Goal: Information Seeking & Learning: Learn about a topic

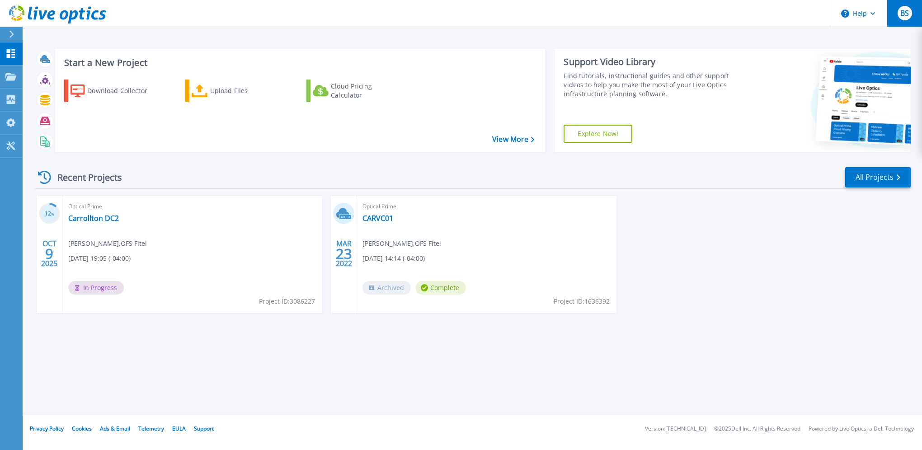
click at [906, 11] on span "BS" at bounding box center [905, 12] width 9 height 7
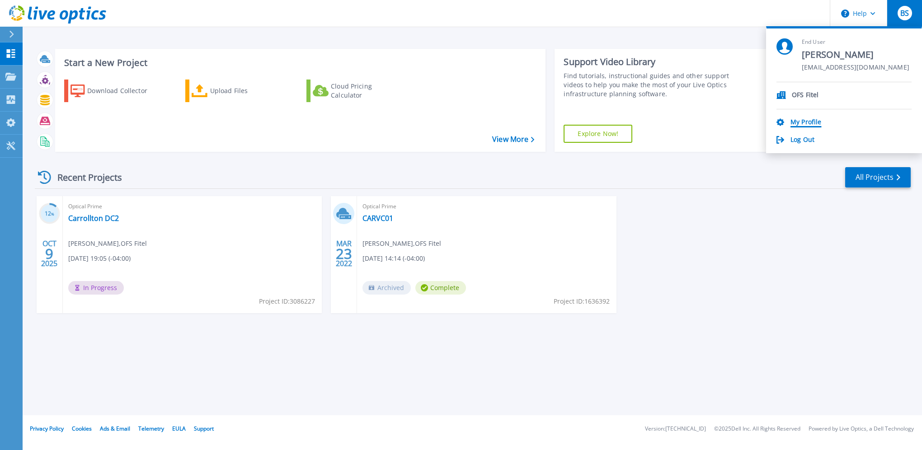
click at [818, 119] on link "My Profile" at bounding box center [806, 122] width 31 height 9
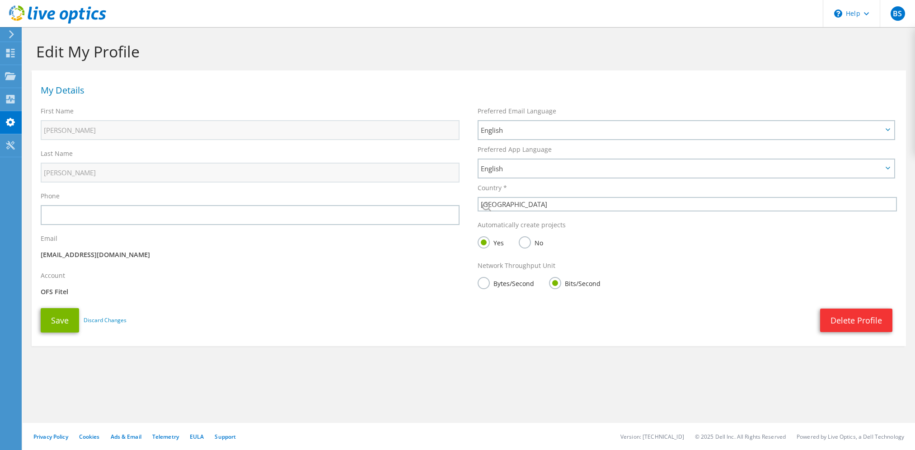
select select "224"
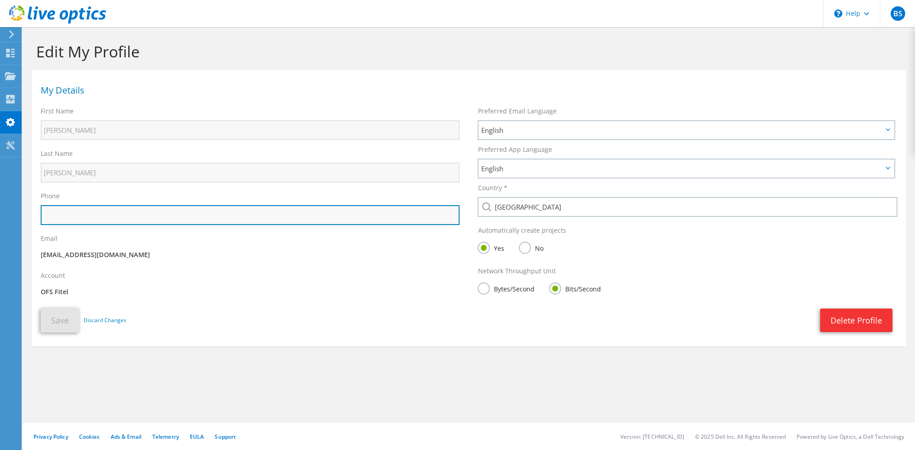
click at [171, 208] on input "text" at bounding box center [250, 215] width 419 height 20
type input "6786331371"
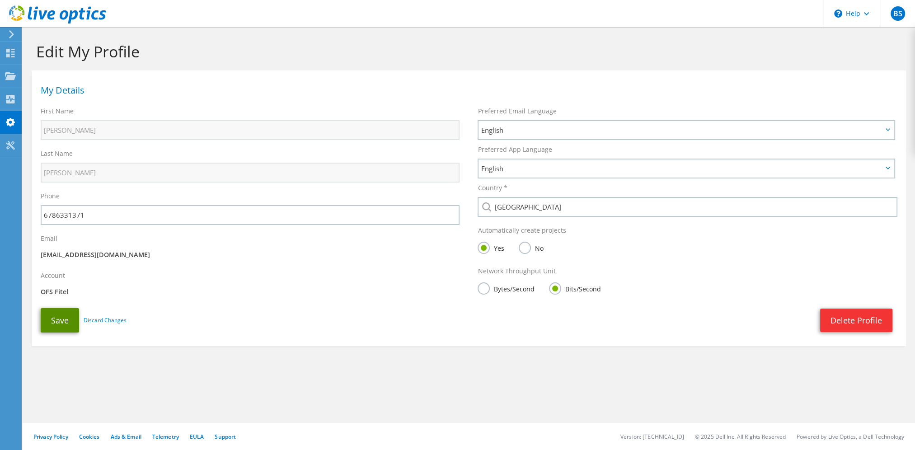
click at [61, 316] on button "Save" at bounding box center [60, 320] width 38 height 24
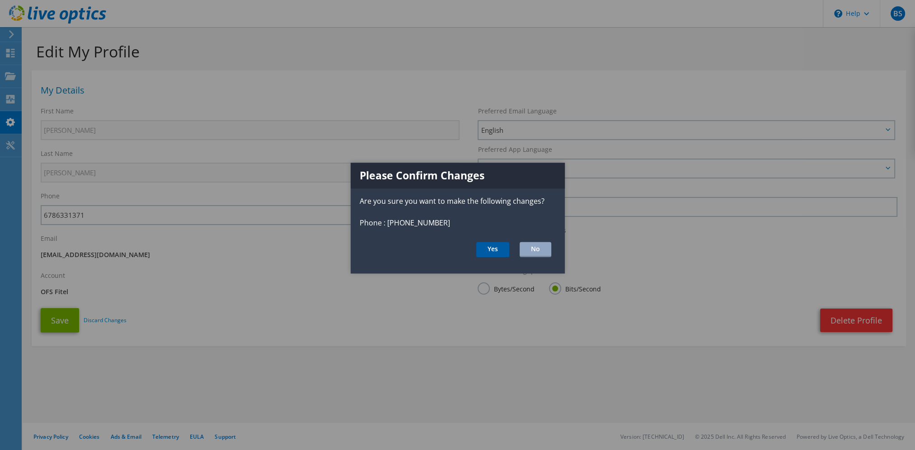
click at [497, 250] on button "Yes" at bounding box center [492, 249] width 33 height 15
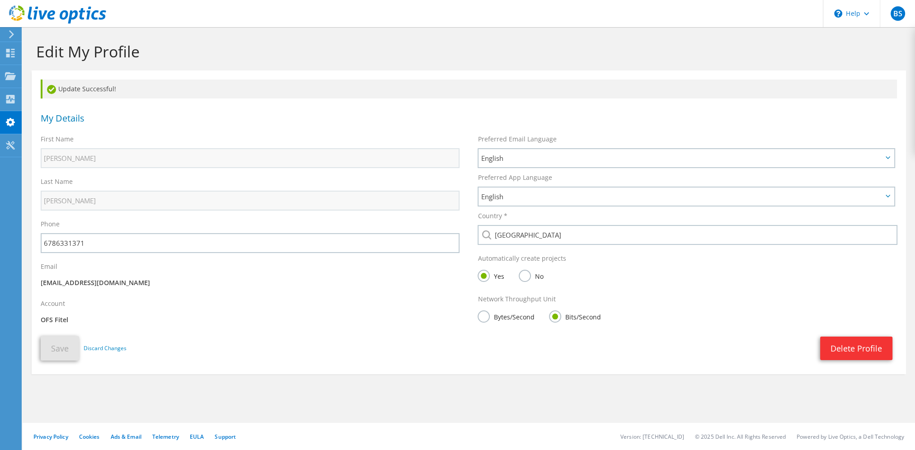
click at [483, 316] on label "Bytes/Second" at bounding box center [506, 316] width 57 height 11
click at [0, 0] on input "Bytes/Second" at bounding box center [0, 0] width 0 height 0
click at [61, 346] on button "Save" at bounding box center [60, 348] width 38 height 24
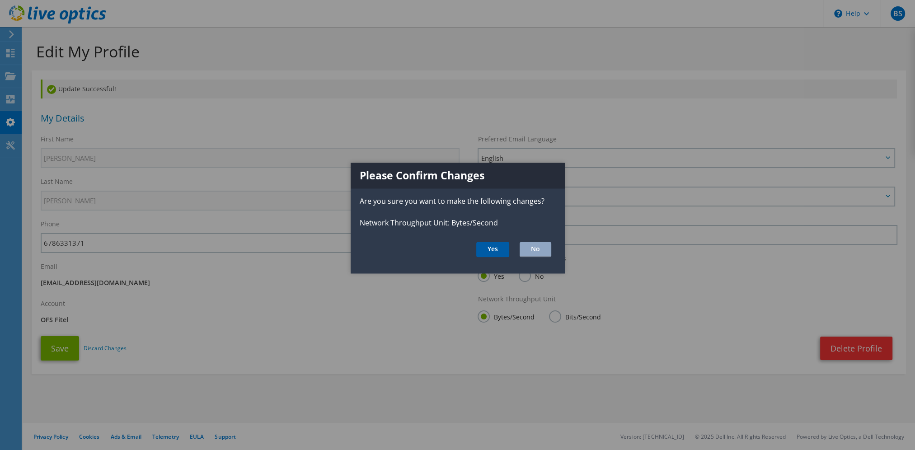
click at [491, 250] on button "Yes" at bounding box center [492, 249] width 33 height 15
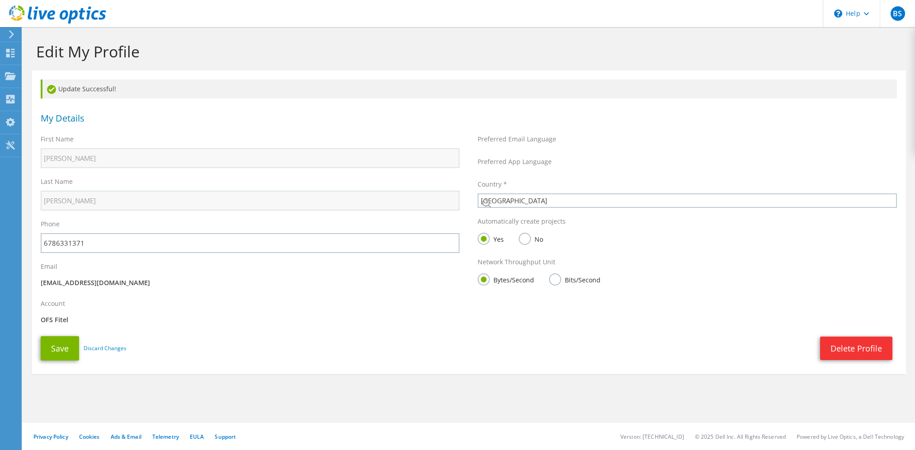
select select "224"
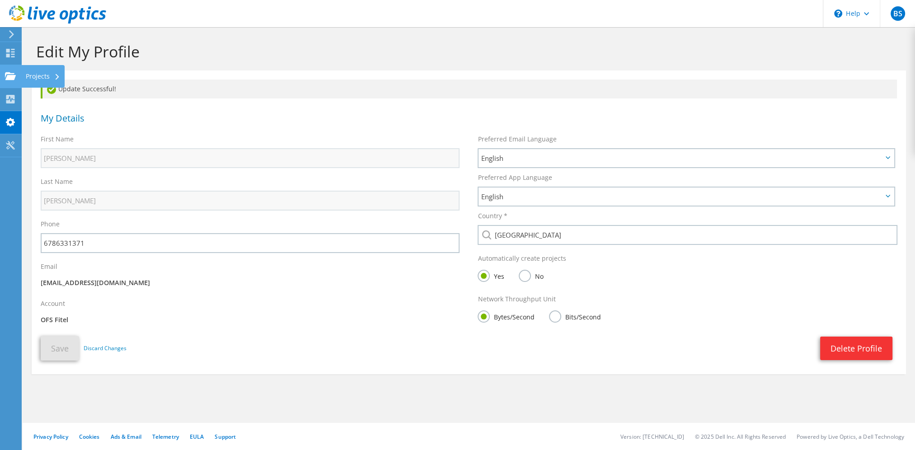
click at [11, 76] on use at bounding box center [10, 76] width 11 height 8
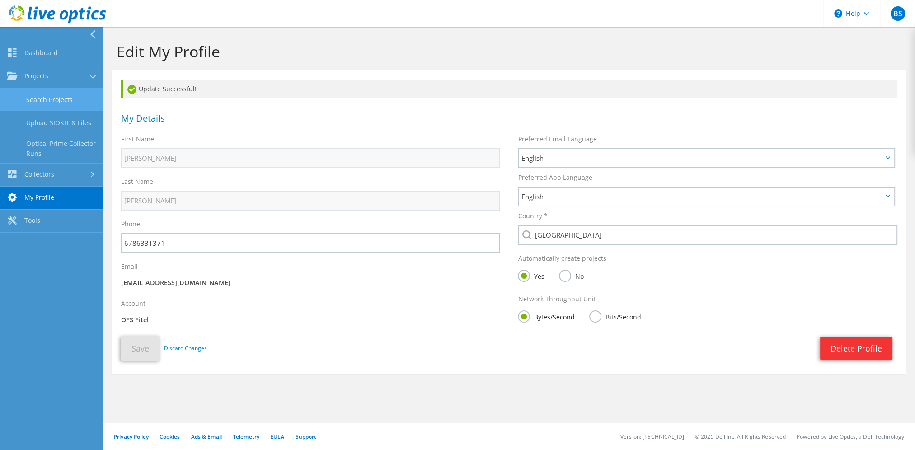
click at [64, 95] on link "Search Projects" at bounding box center [51, 99] width 103 height 23
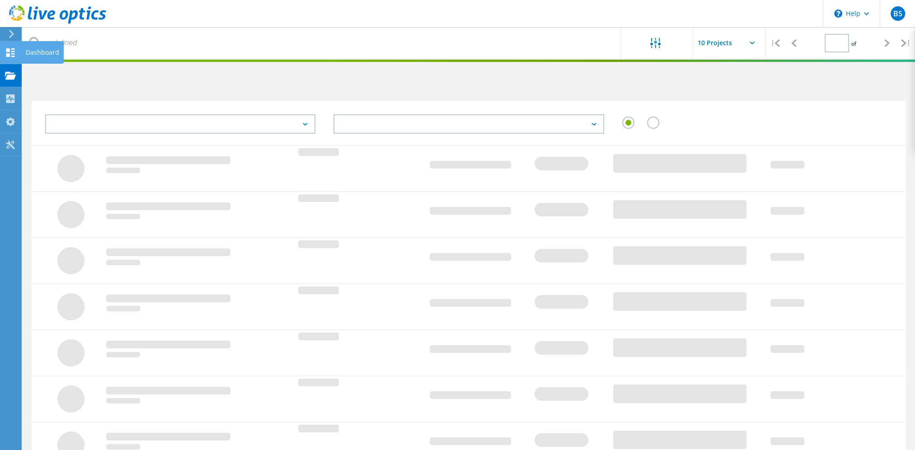
type input "1"
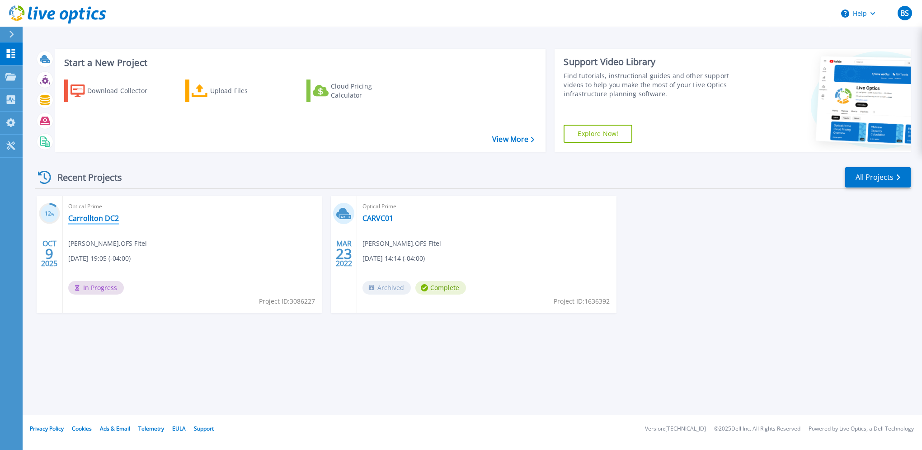
click at [88, 219] on link "Carrollton DC2" at bounding box center [93, 218] width 51 height 9
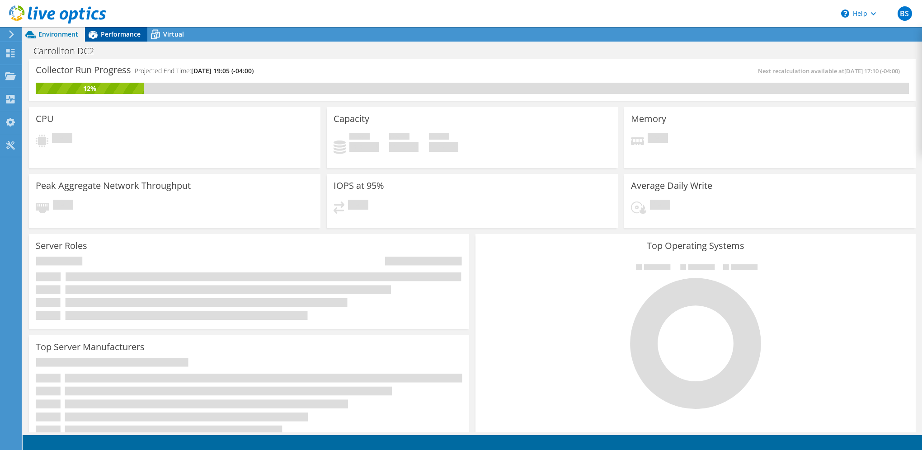
click at [111, 28] on div "Performance" at bounding box center [116, 34] width 62 height 14
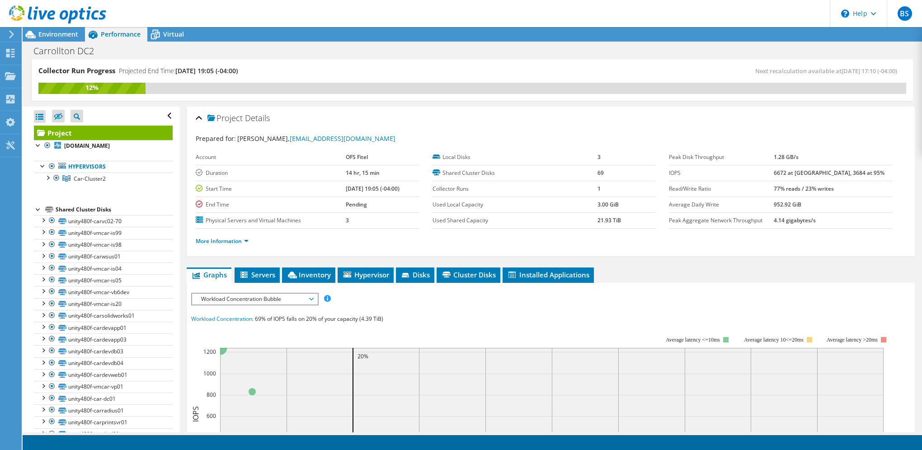
scroll to position [255, 0]
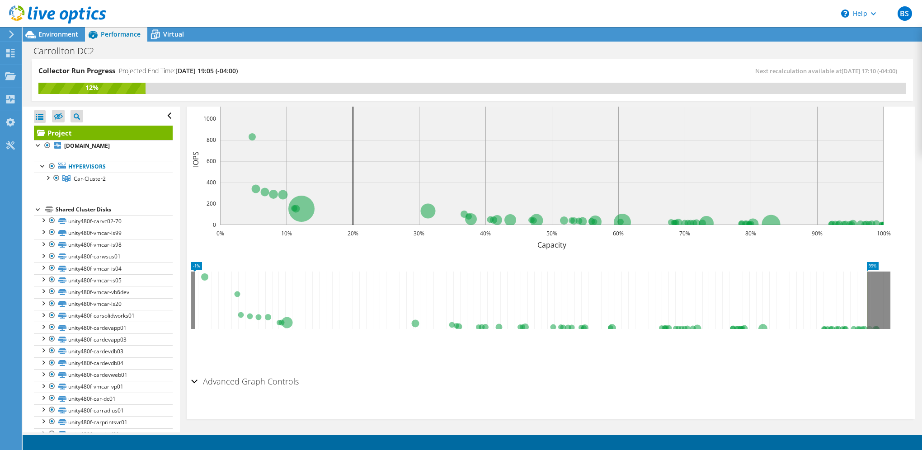
drag, startPoint x: 237, startPoint y: 293, endPoint x: 227, endPoint y: 291, distance: 10.1
click at [227, 291] on icon at bounding box center [531, 300] width 672 height 57
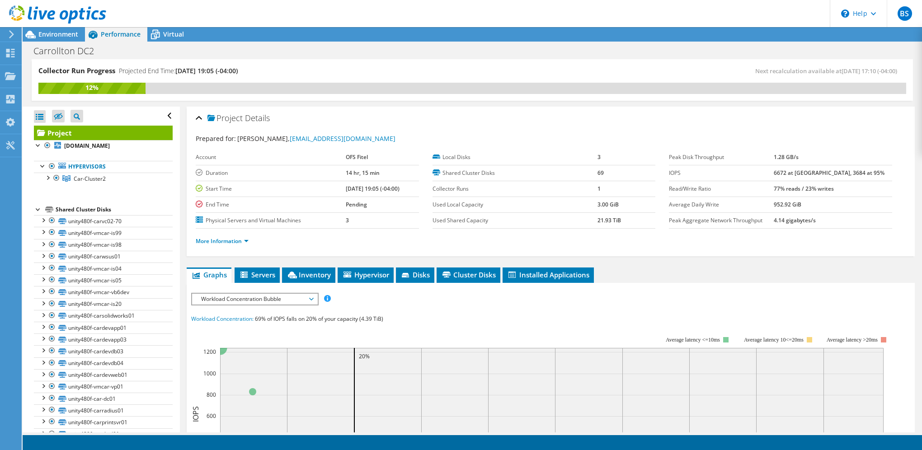
click at [564, 320] on div "Workload Concentration: 69% of IOPS falls on 20% of your capacity (4.39 TiB)" at bounding box center [550, 319] width 719 height 10
click at [65, 32] on span "Environment" at bounding box center [58, 34] width 40 height 9
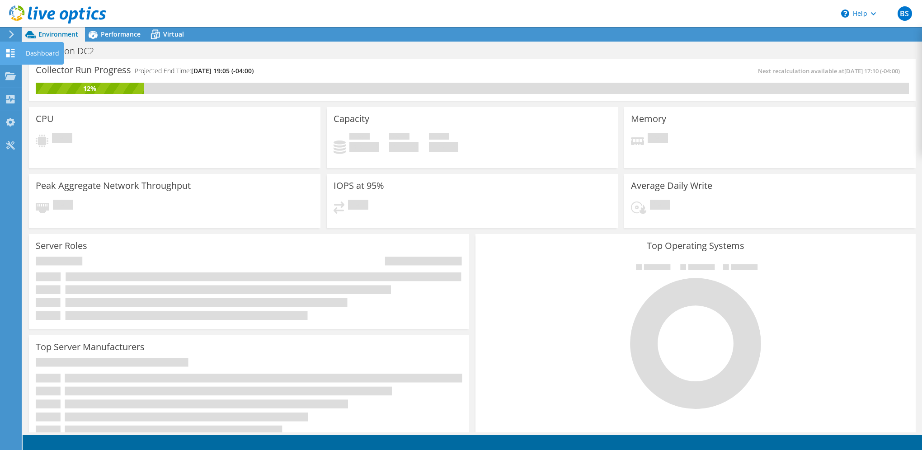
click at [11, 51] on use at bounding box center [10, 53] width 9 height 9
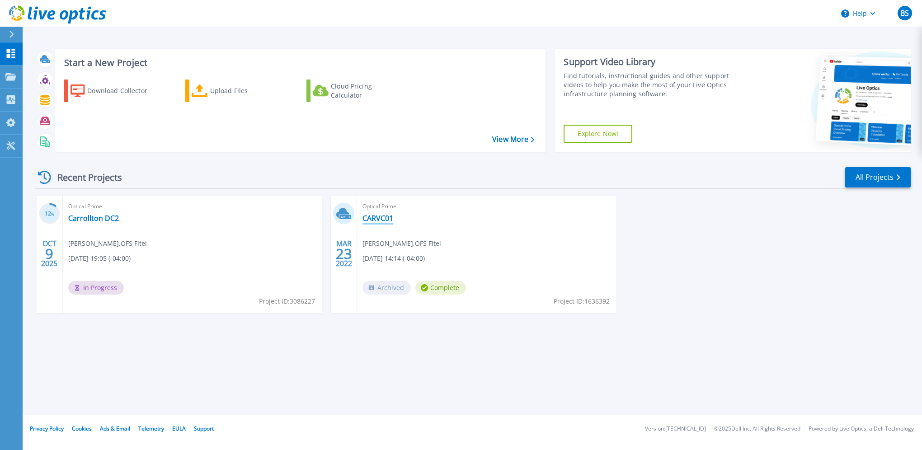
click at [374, 217] on link "CARVC01" at bounding box center [378, 218] width 31 height 9
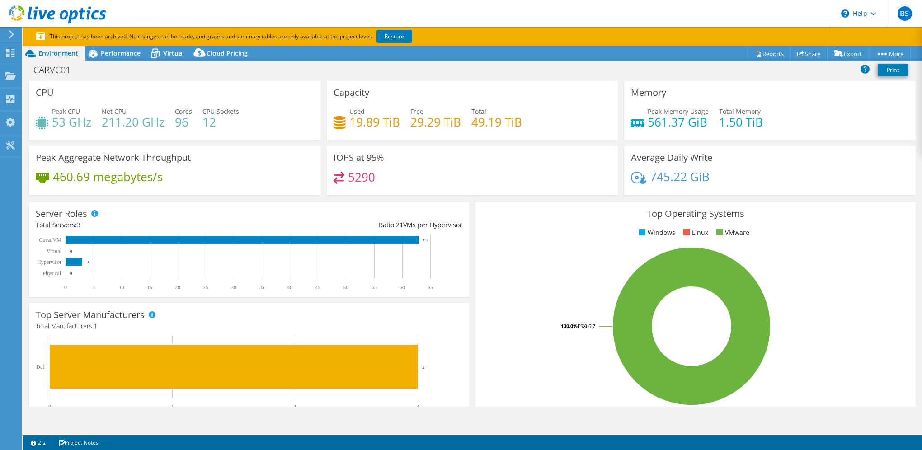
select select "USD"
click at [116, 53] on span "Performance" at bounding box center [121, 53] width 40 height 9
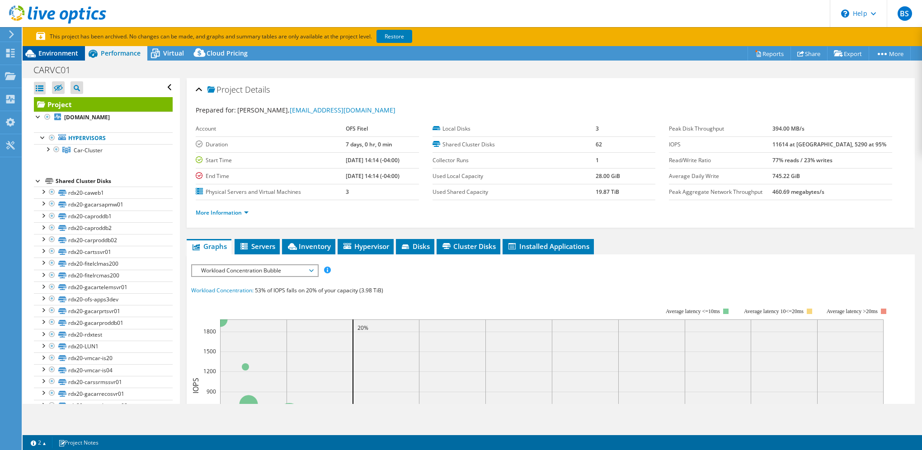
click at [50, 52] on span "Environment" at bounding box center [58, 53] width 40 height 9
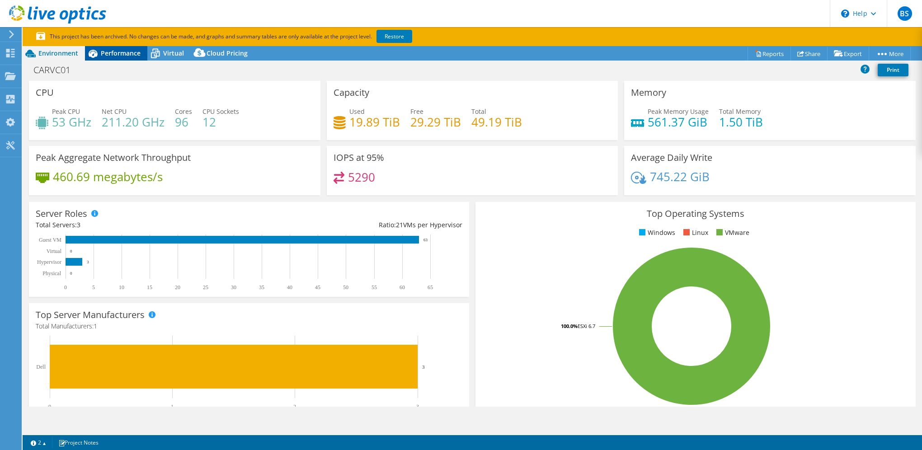
click at [116, 55] on span "Performance" at bounding box center [121, 53] width 40 height 9
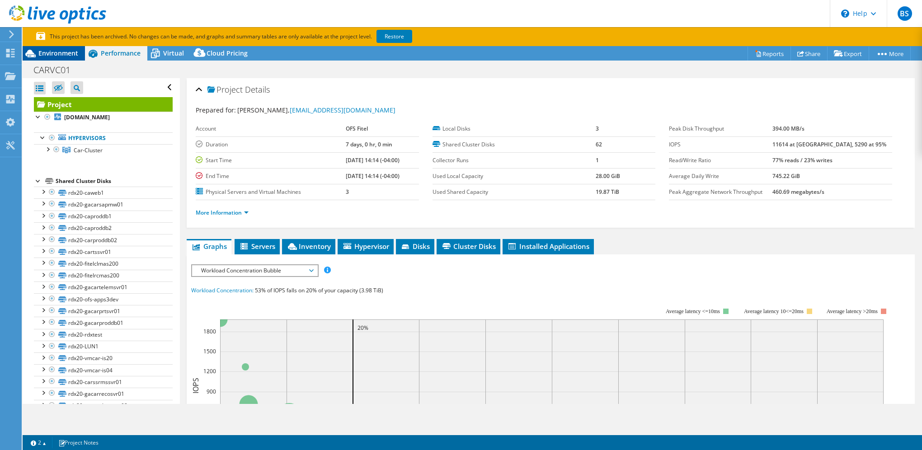
click at [35, 48] on icon at bounding box center [31, 54] width 16 height 16
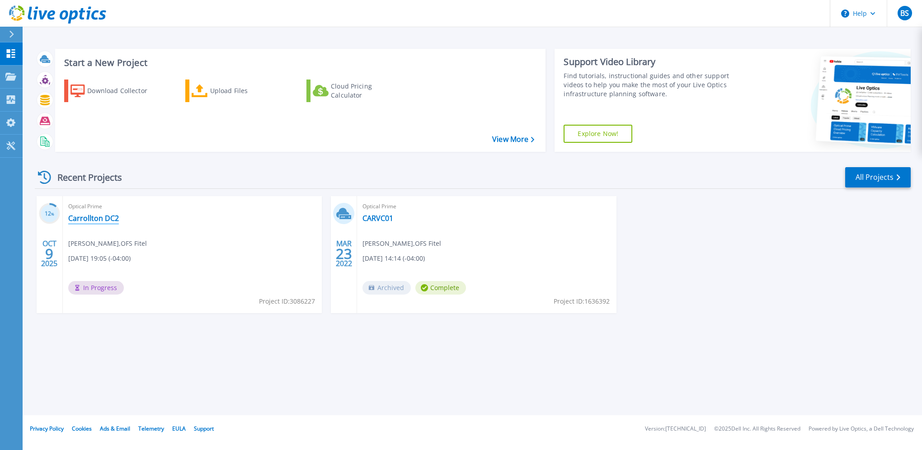
click at [93, 217] on link "Carrollton DC2" at bounding box center [93, 218] width 51 height 9
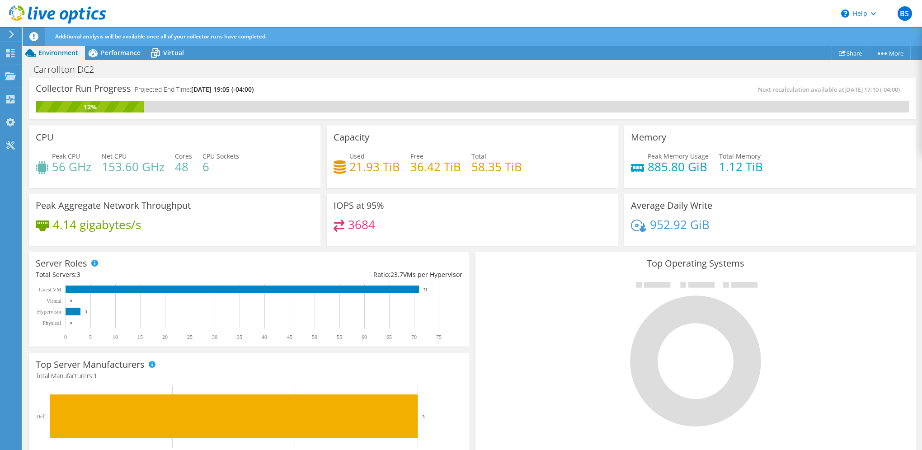
scroll to position [206, 0]
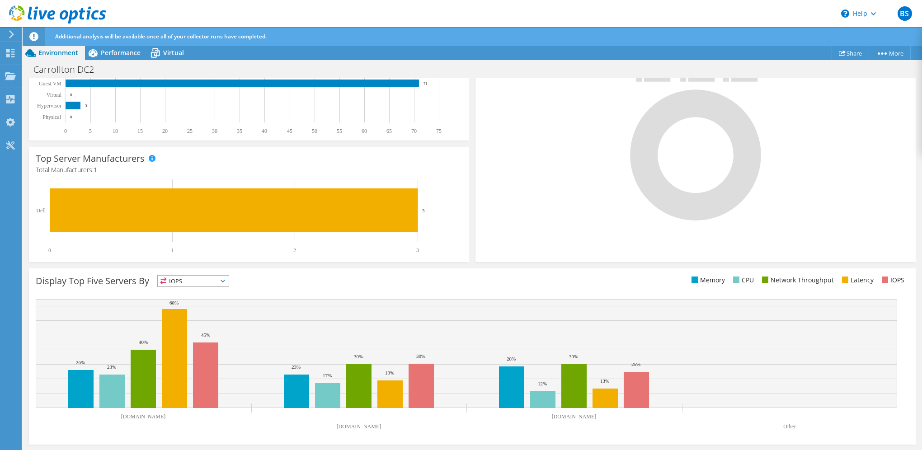
click at [221, 283] on span "IOPS" at bounding box center [193, 281] width 71 height 11
click at [205, 316] on li "CPU" at bounding box center [193, 318] width 71 height 13
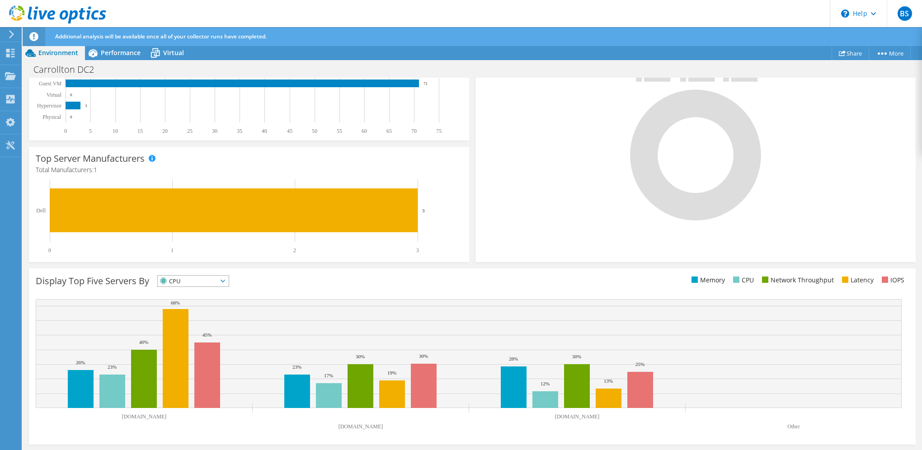
click at [217, 283] on span "CPU" at bounding box center [188, 281] width 60 height 11
click at [198, 329] on li "Network Throughput" at bounding box center [193, 331] width 71 height 13
click at [311, 291] on div "Display Top Five Servers By Network Throughput IOPS" at bounding box center [472, 357] width 887 height 176
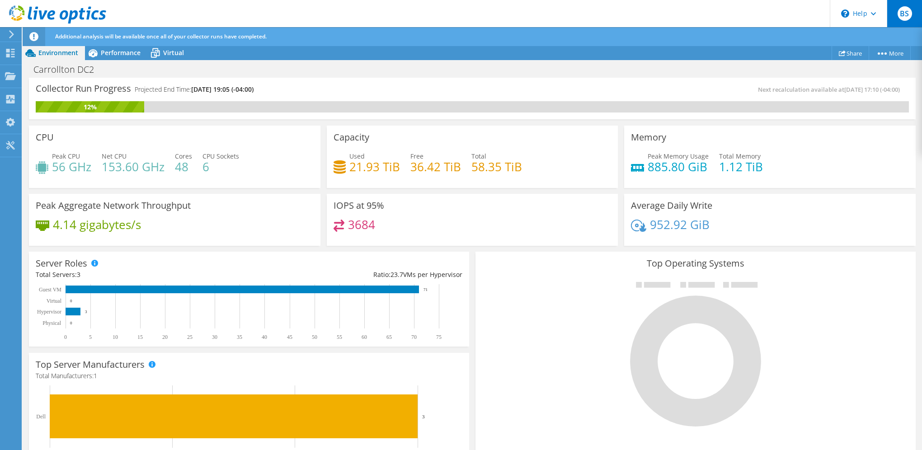
click at [915, 15] on div "BS" at bounding box center [904, 13] width 35 height 27
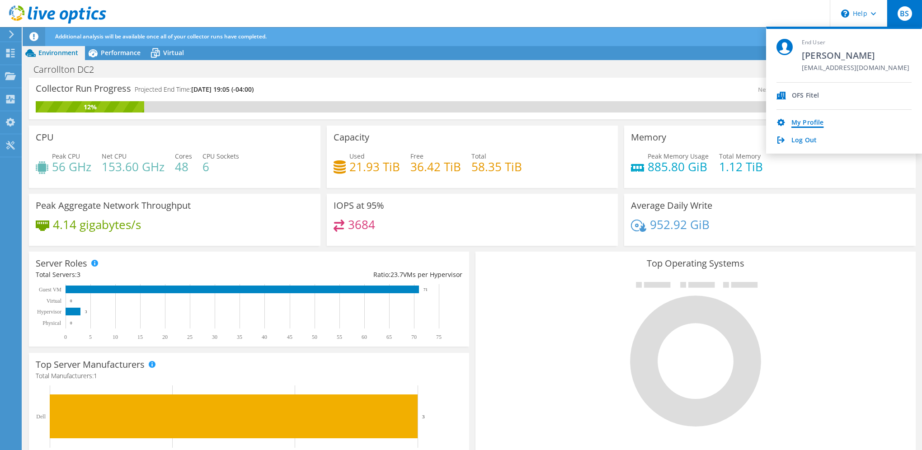
click at [815, 119] on link "My Profile" at bounding box center [808, 123] width 32 height 9
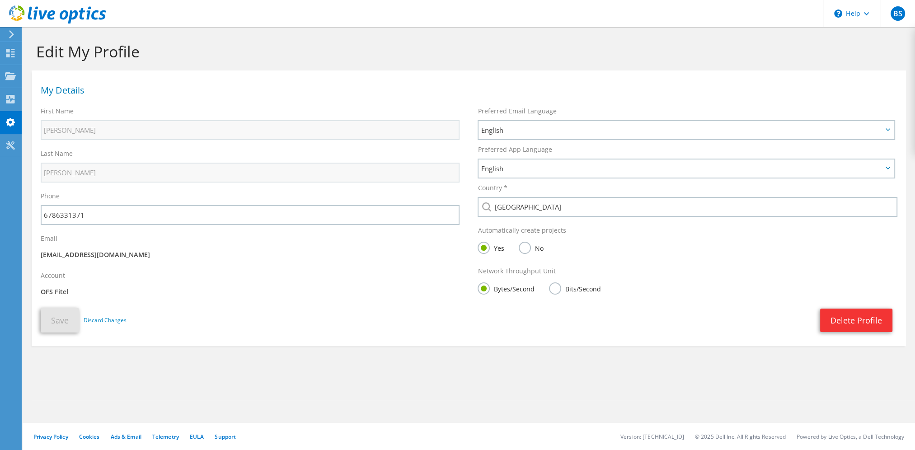
click at [561, 288] on label "Bits/Second" at bounding box center [575, 288] width 52 height 11
click at [0, 0] on input "Bits/Second" at bounding box center [0, 0] width 0 height 0
click at [52, 319] on button "Save" at bounding box center [60, 320] width 38 height 24
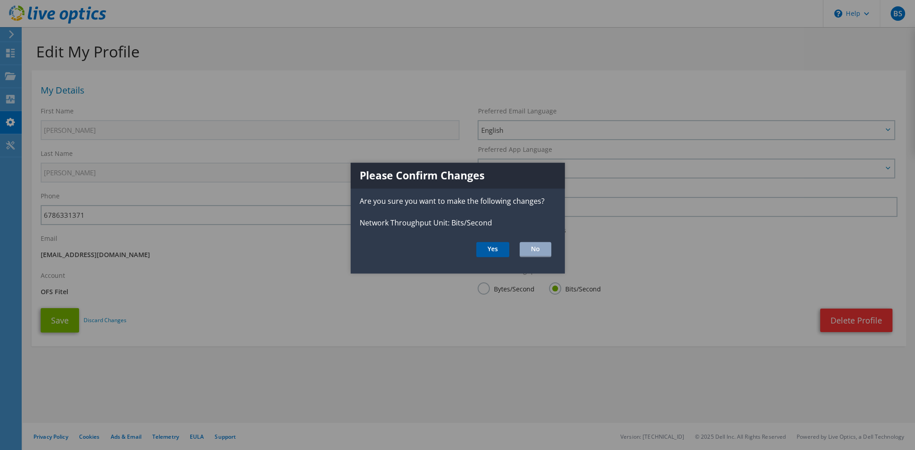
click at [487, 245] on button "Yes" at bounding box center [492, 249] width 33 height 15
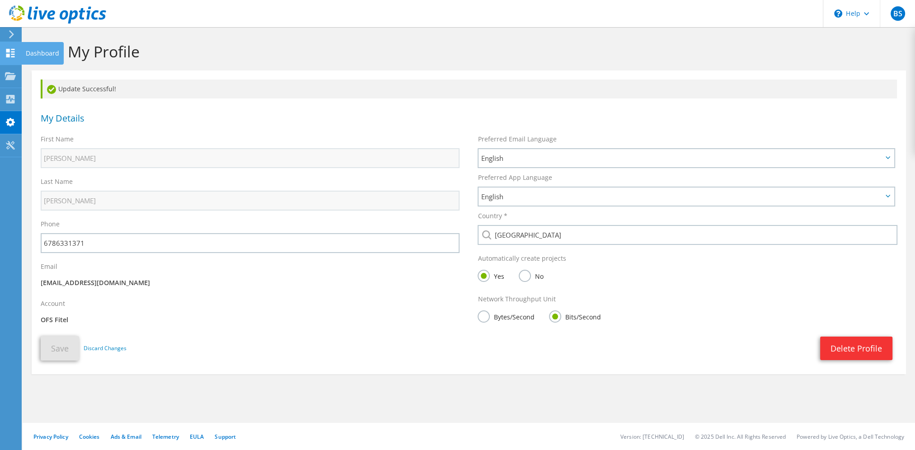
click at [13, 55] on icon at bounding box center [10, 53] width 11 height 9
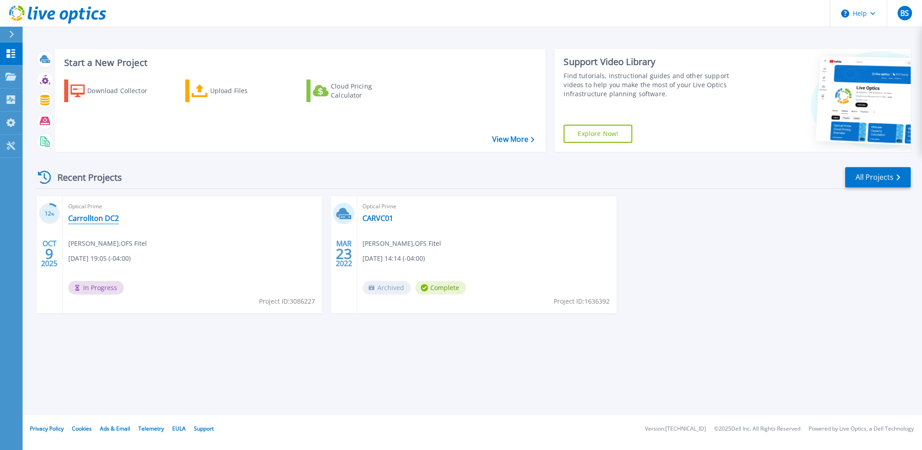
click at [93, 216] on link "Carrollton DC2" at bounding box center [93, 218] width 51 height 9
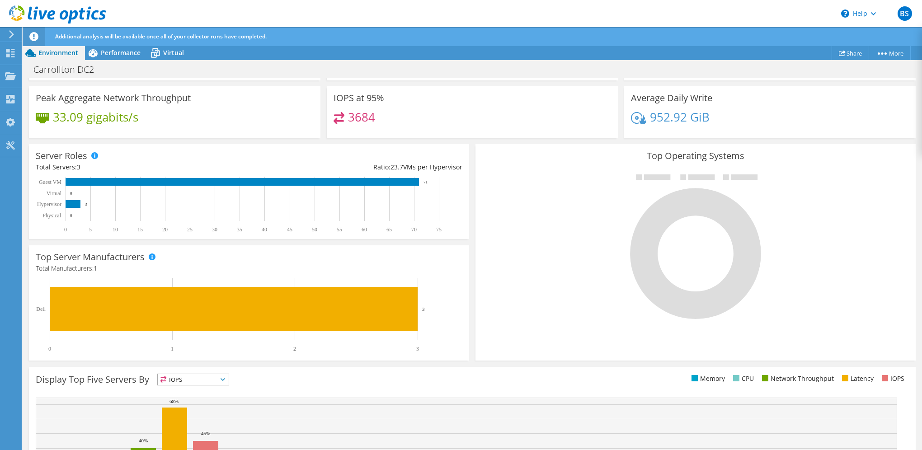
scroll to position [206, 0]
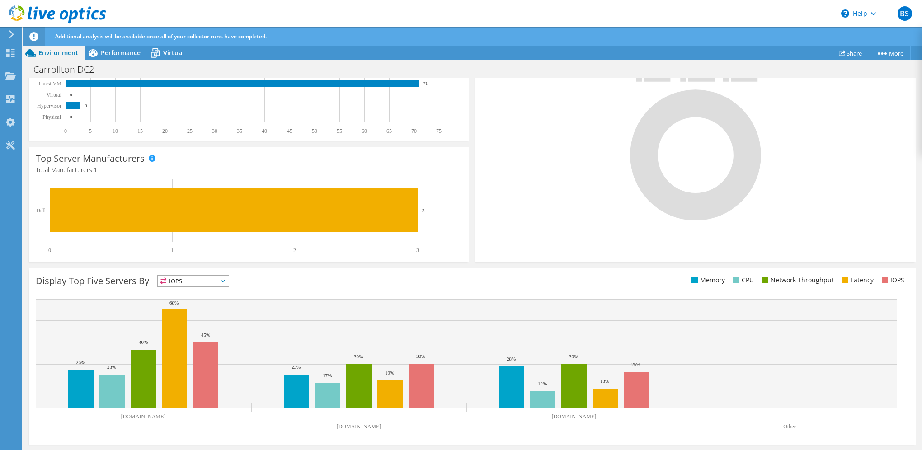
click at [213, 282] on span "IOPS" at bounding box center [193, 281] width 71 height 11
click at [201, 329] on li "Network Throughput" at bounding box center [193, 331] width 71 height 13
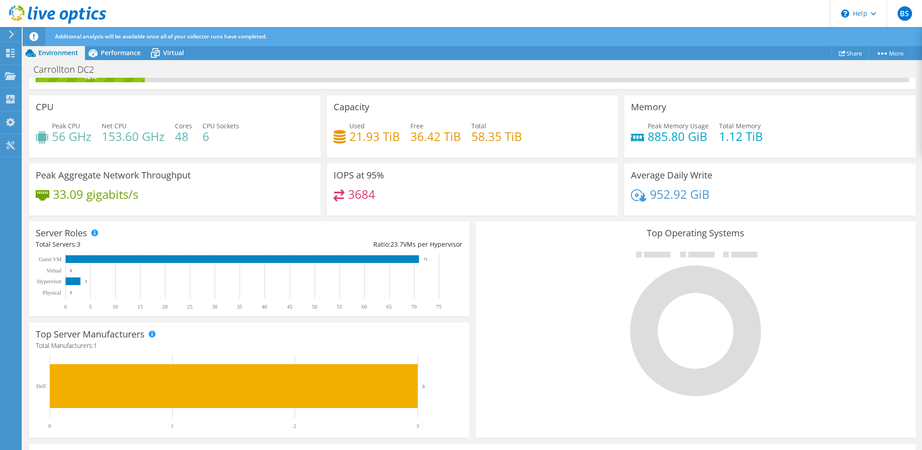
scroll to position [0, 0]
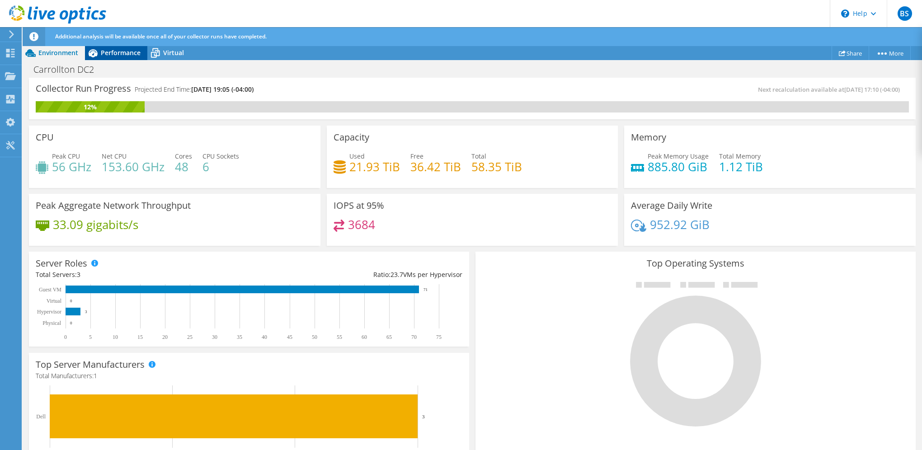
click at [126, 53] on span "Performance" at bounding box center [121, 52] width 40 height 9
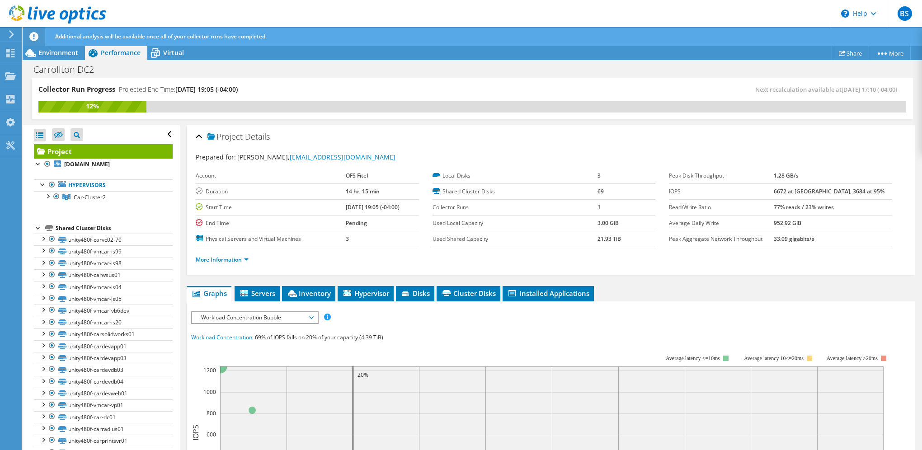
click at [10, 26] on div at bounding box center [53, 15] width 106 height 30
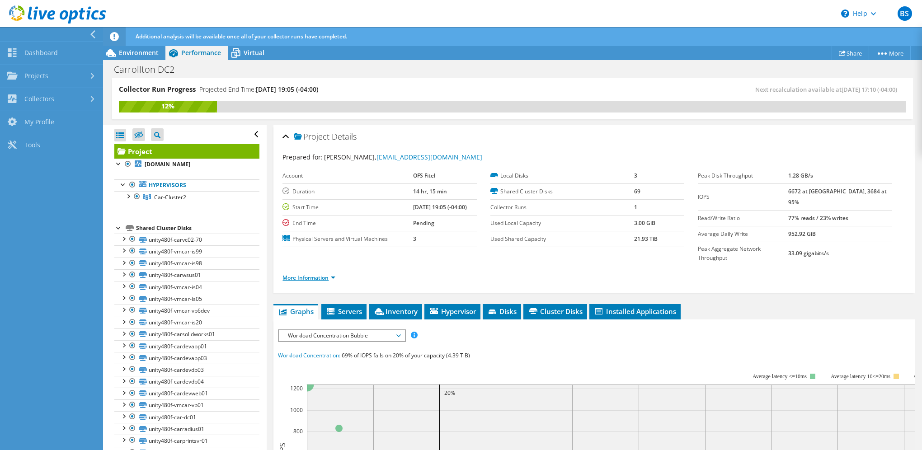
click at [333, 274] on link "More Information" at bounding box center [309, 278] width 53 height 8
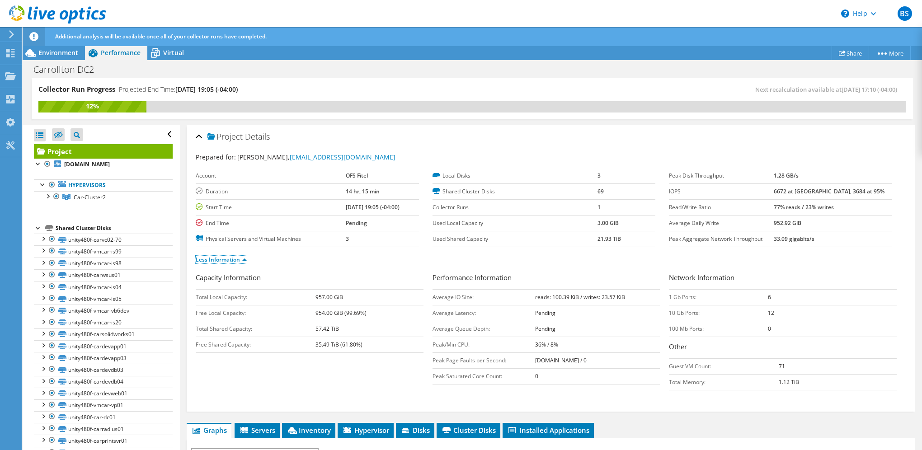
scroll to position [226, 0]
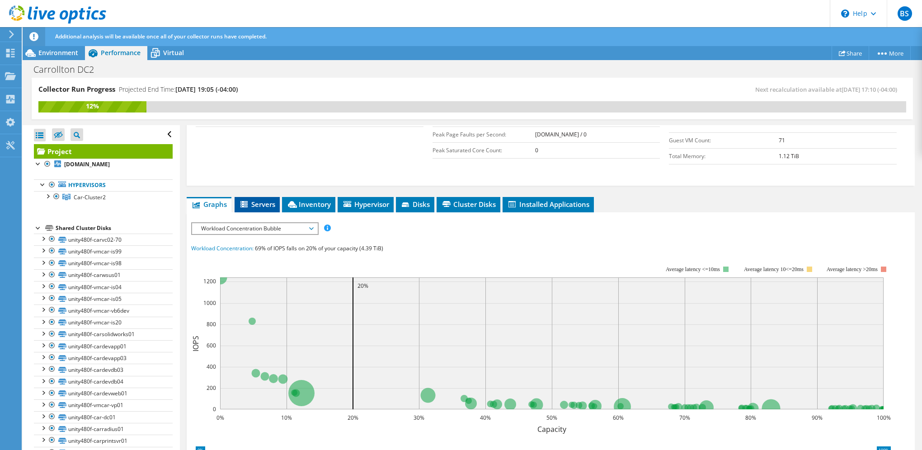
click at [260, 200] on span "Servers" at bounding box center [257, 204] width 36 height 9
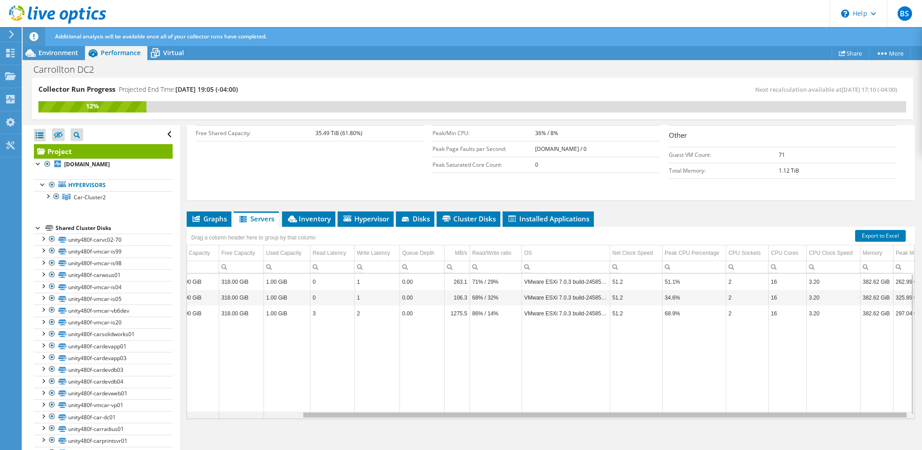
scroll to position [0, 137]
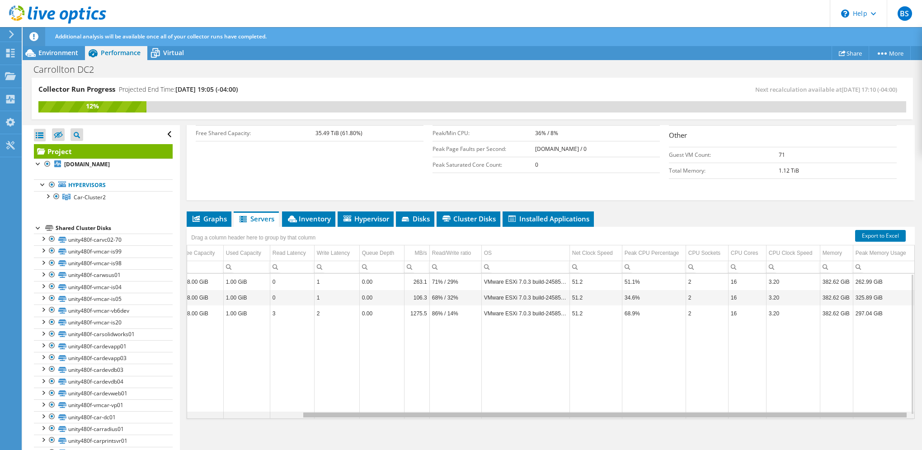
drag, startPoint x: 695, startPoint y: 412, endPoint x: 840, endPoint y: 407, distance: 145.2
click at [840, 407] on body "BS End User [PERSON_NAME] [EMAIL_ADDRESS][DOMAIN_NAME] OFS Fitel My Profile Log…" at bounding box center [461, 225] width 922 height 450
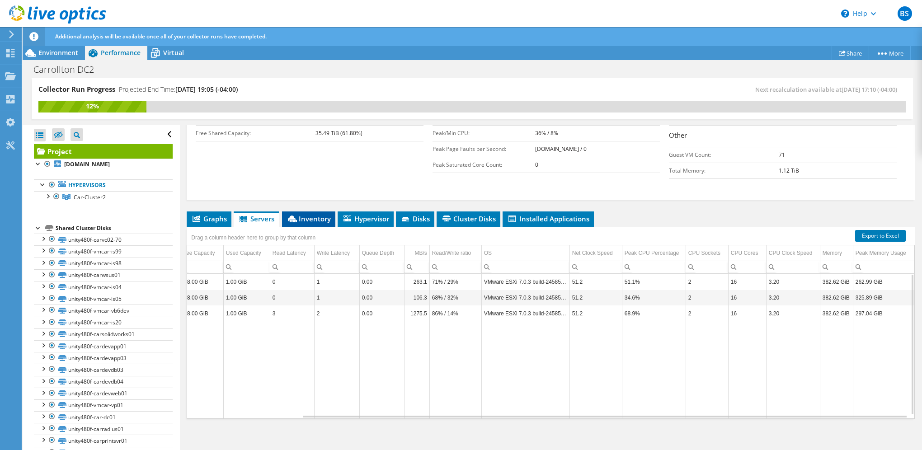
click at [309, 216] on span "Inventory" at bounding box center [309, 218] width 44 height 9
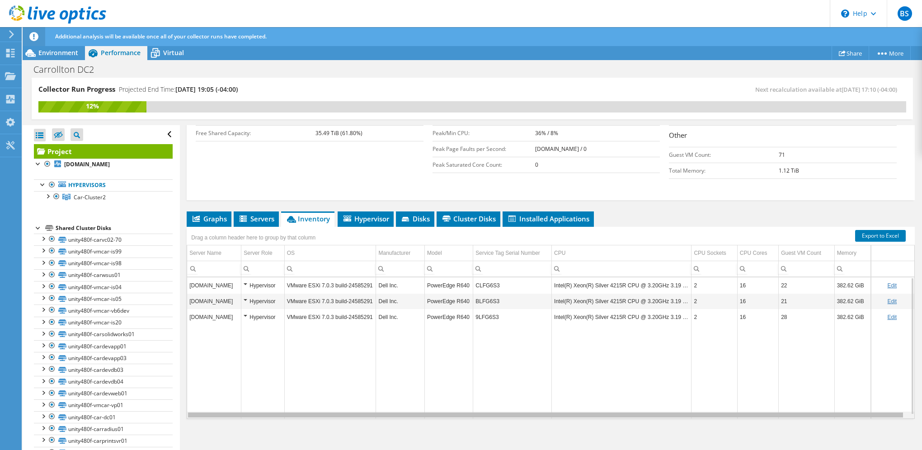
scroll to position [0, 4]
drag, startPoint x: 416, startPoint y: 413, endPoint x: 537, endPoint y: 409, distance: 120.8
click at [537, 409] on body "BS End User [PERSON_NAME] [EMAIL_ADDRESS][DOMAIN_NAME] OFS Fitel My Profile Log…" at bounding box center [461, 225] width 922 height 450
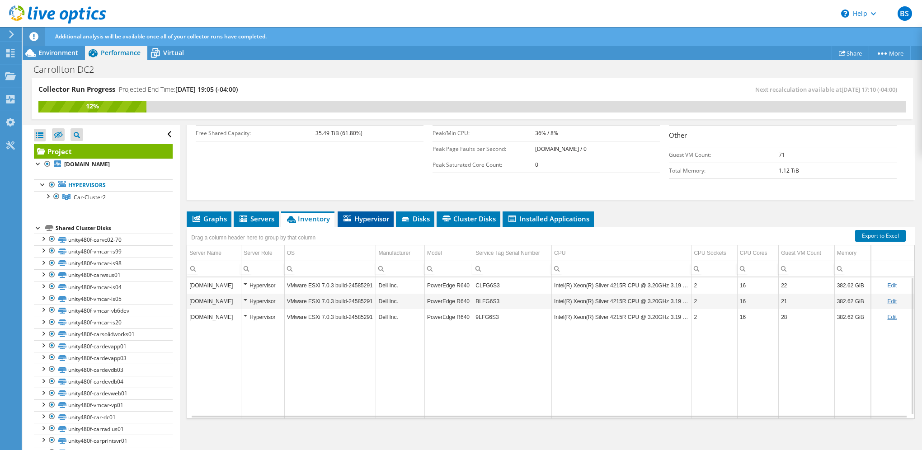
click at [368, 215] on span "Hypervisor" at bounding box center [365, 218] width 47 height 9
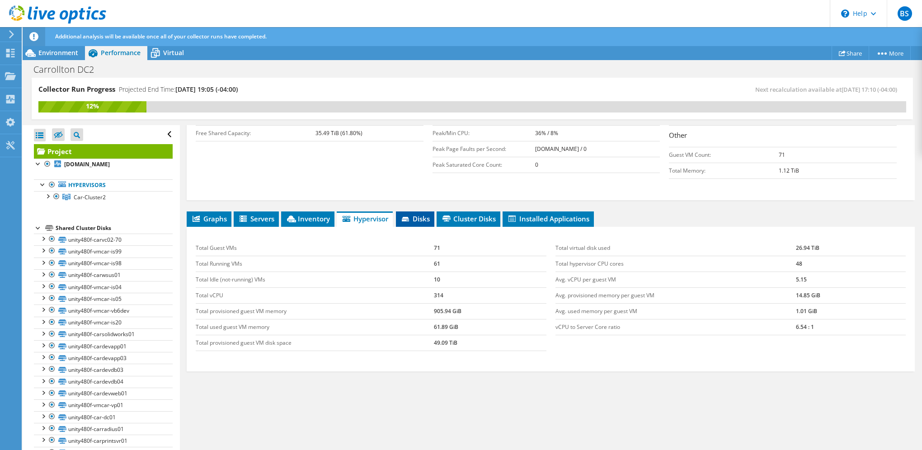
click at [417, 212] on li "Disks" at bounding box center [415, 219] width 38 height 15
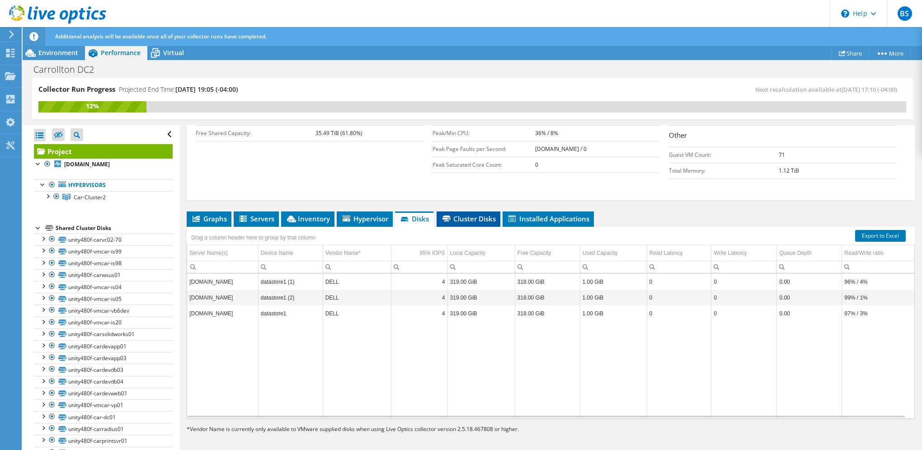
click at [457, 215] on span "Cluster Disks" at bounding box center [468, 218] width 55 height 9
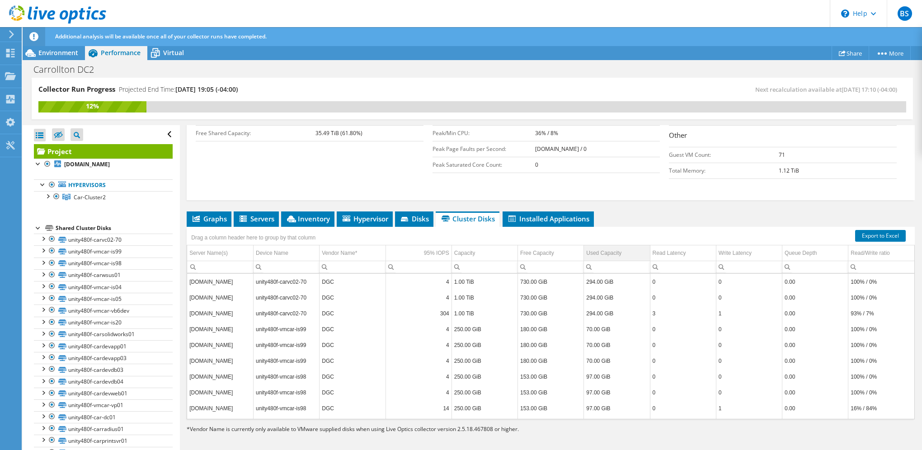
click at [607, 250] on div "Used Capacity" at bounding box center [603, 253] width 35 height 11
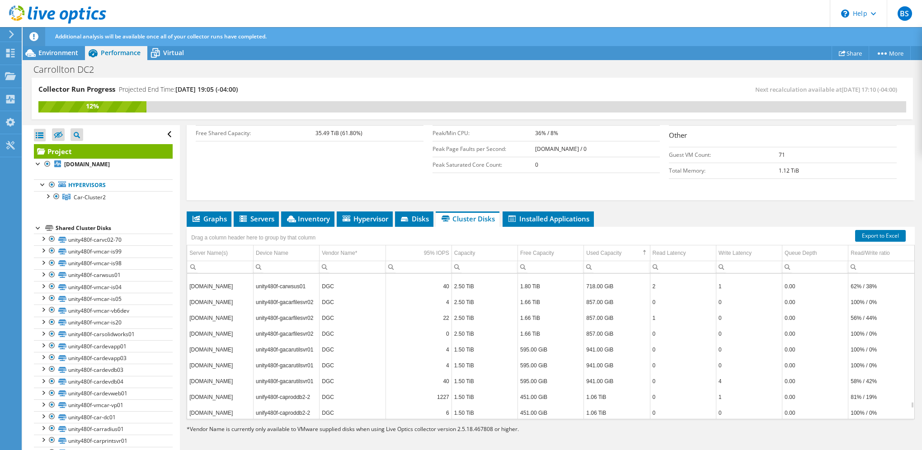
scroll to position [3111, 0]
click at [554, 248] on td "Free Capacity" at bounding box center [551, 253] width 66 height 16
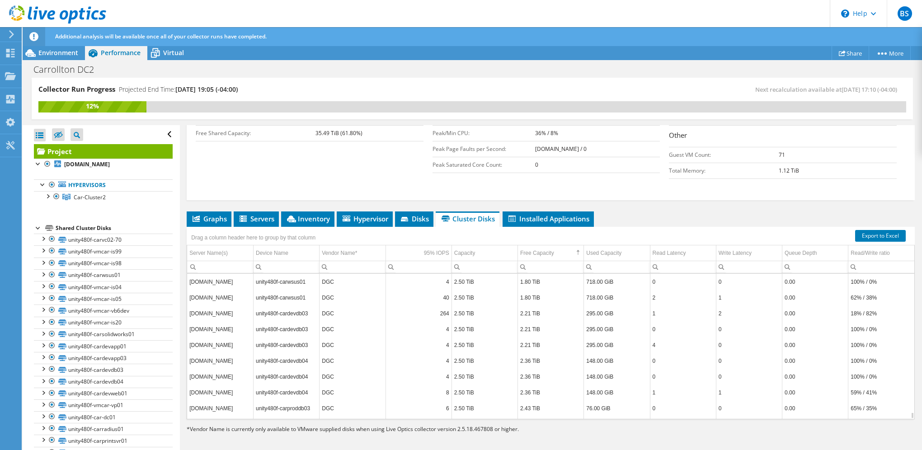
scroll to position [3112, 0]
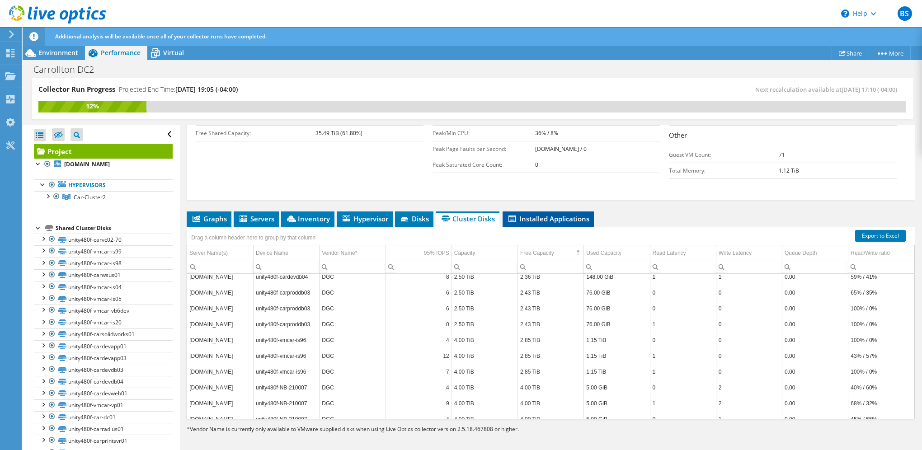
click at [555, 215] on span "Installed Applications" at bounding box center [548, 218] width 82 height 9
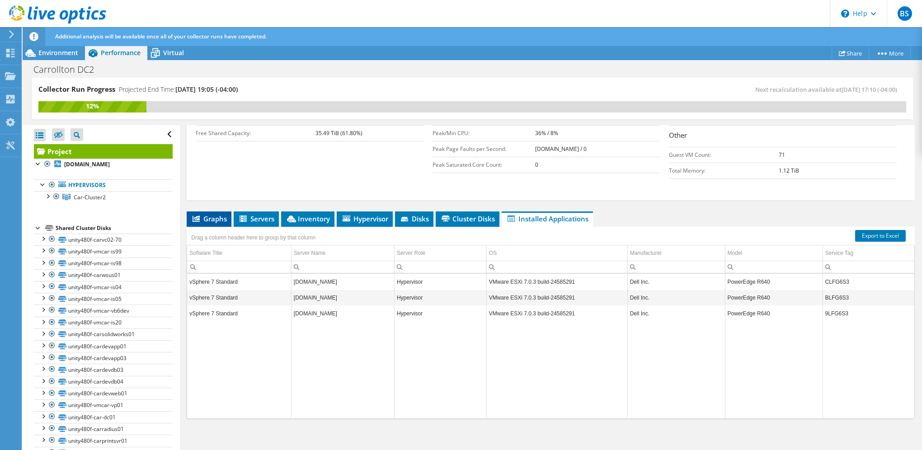
click at [201, 214] on span "Graphs" at bounding box center [209, 218] width 36 height 9
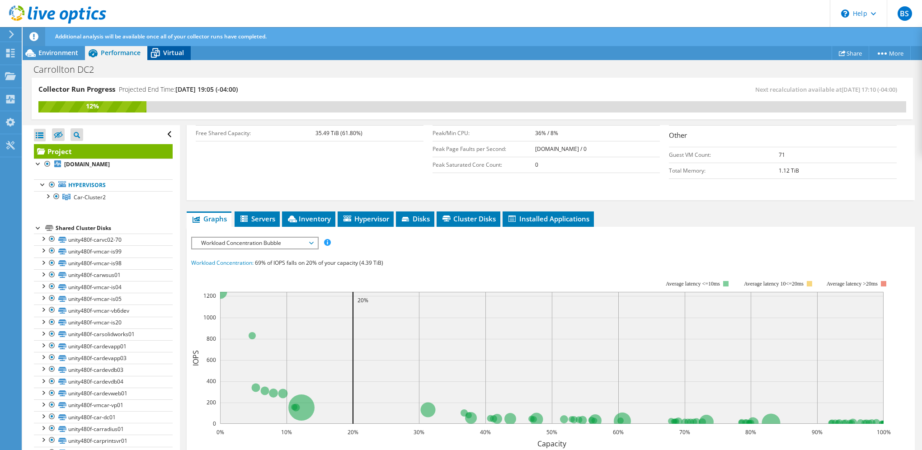
click at [172, 52] on span "Virtual" at bounding box center [173, 52] width 21 height 9
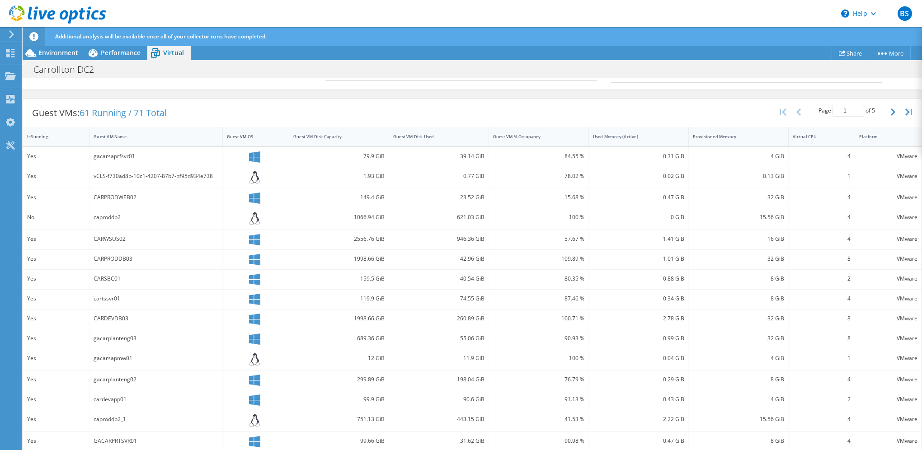
scroll to position [210, 0]
click at [552, 129] on div "Guest VM % Occupancy" at bounding box center [533, 134] width 89 height 14
click at [555, 135] on div "Guest VM % Occupancy" at bounding box center [533, 138] width 80 height 6
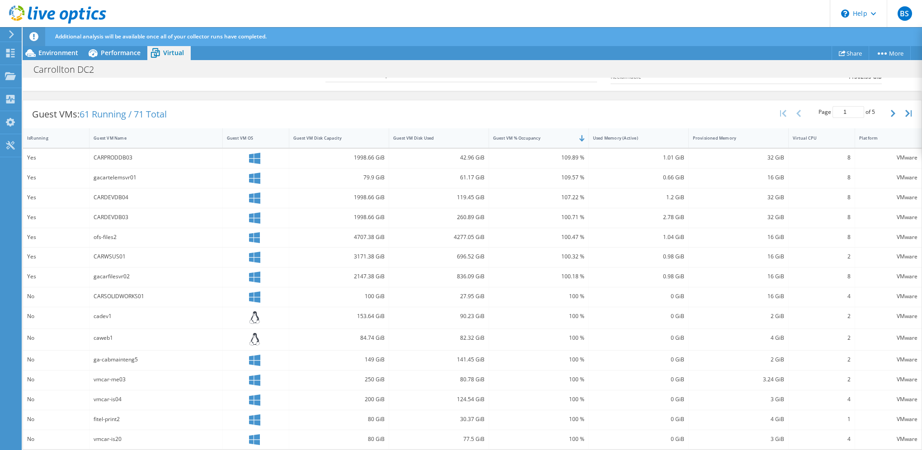
scroll to position [0, 0]
click at [356, 136] on div "Guest VM Disk Capacity" at bounding box center [333, 138] width 80 height 6
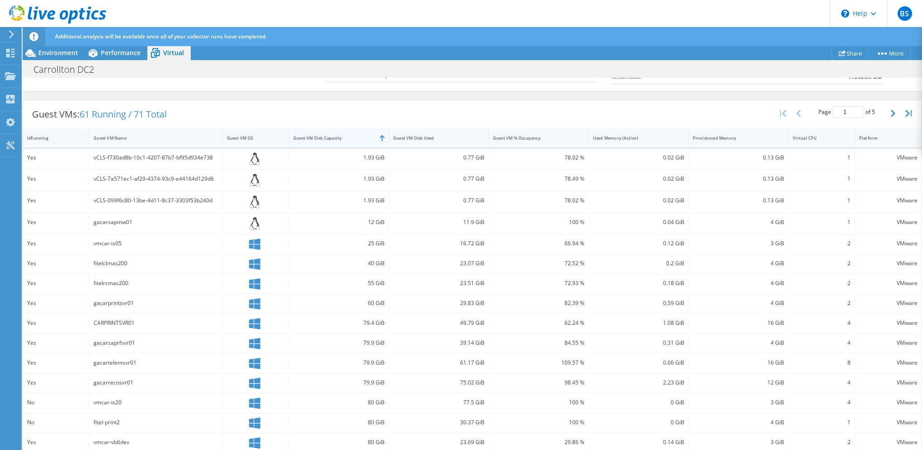
click at [356, 135] on div "Guest VM Disk Capacity" at bounding box center [333, 138] width 80 height 6
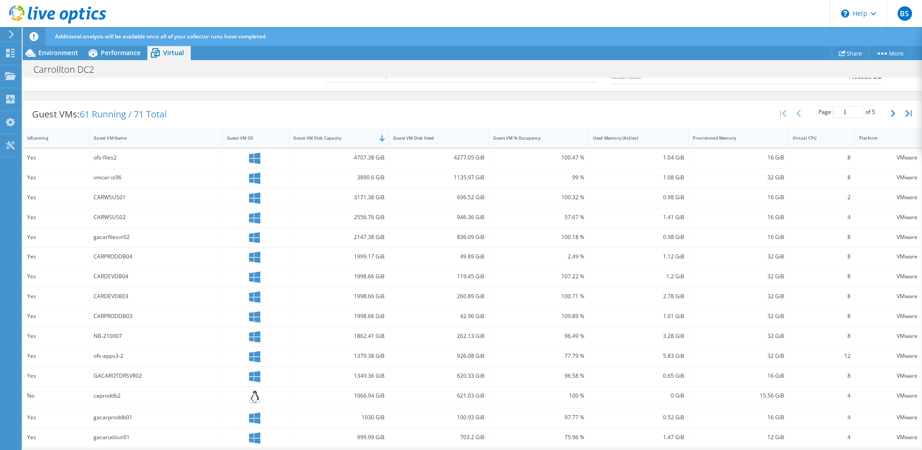
scroll to position [204, 0]
click at [430, 138] on div "Guest VM Disk Used" at bounding box center [433, 140] width 80 height 6
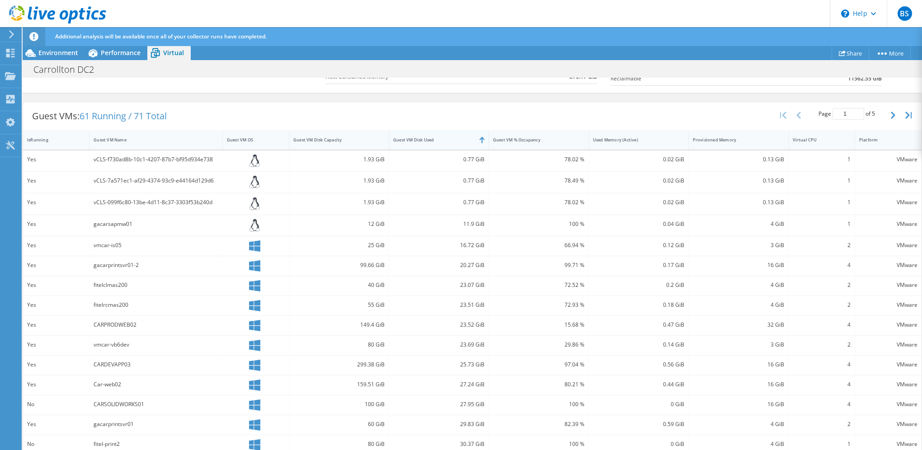
click at [448, 137] on div "Guest VM Disk Used" at bounding box center [433, 140] width 80 height 6
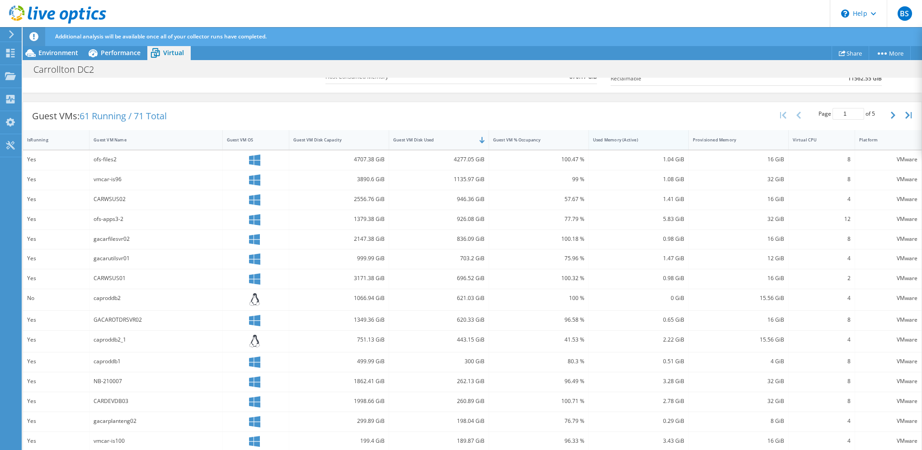
click at [637, 133] on div "Used Memory (Active)" at bounding box center [633, 140] width 89 height 14
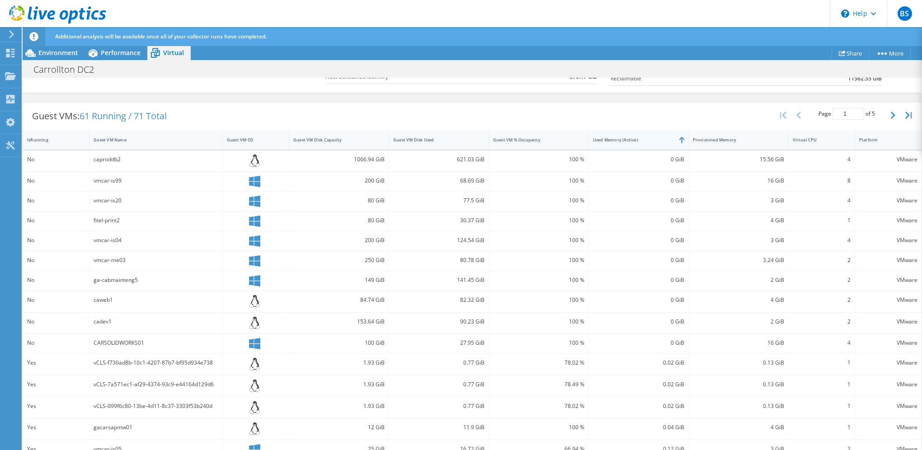
click at [637, 133] on div "Used Memory (Active)" at bounding box center [633, 140] width 89 height 14
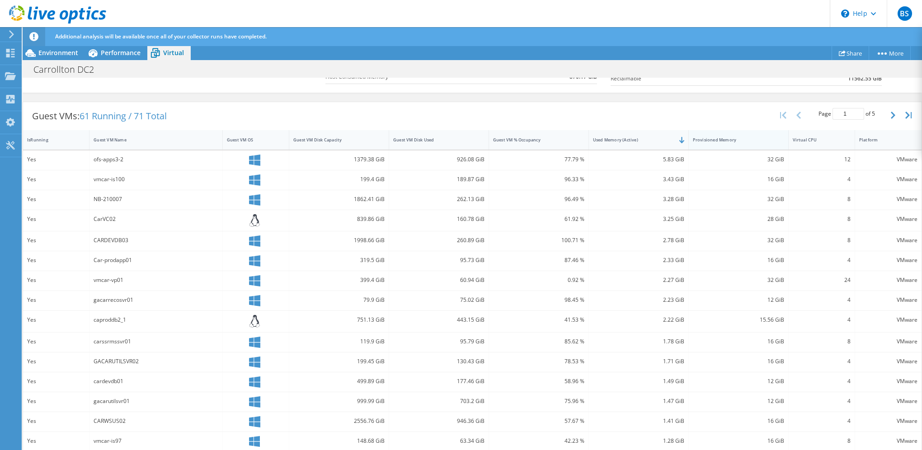
click at [742, 137] on div "Provisioned Memory" at bounding box center [733, 140] width 80 height 6
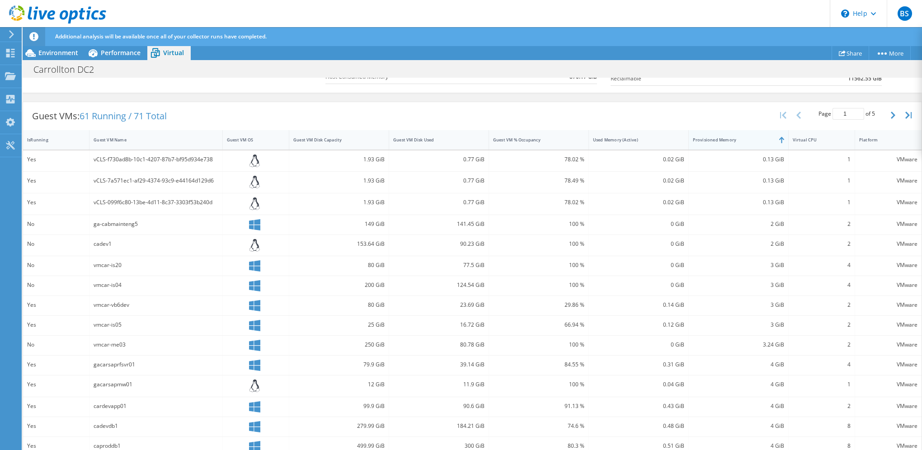
click at [749, 137] on div "Provisioned Memory" at bounding box center [733, 140] width 80 height 6
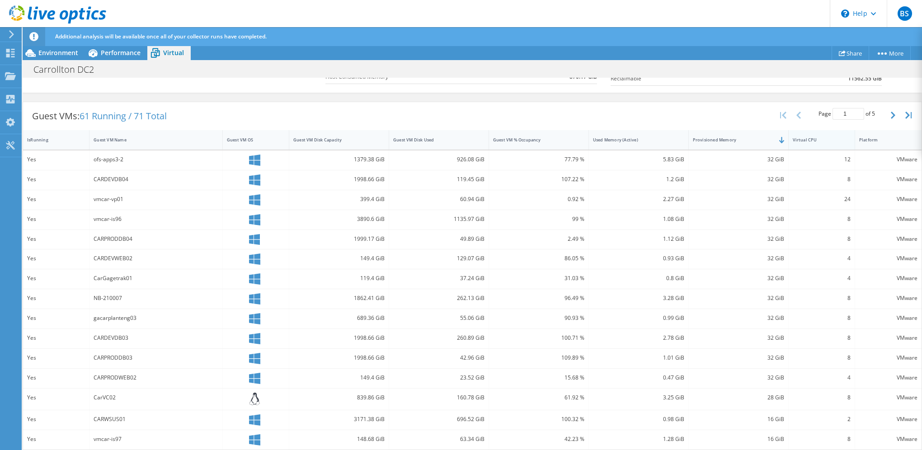
click at [817, 134] on div "Virtual CPU" at bounding box center [816, 140] width 55 height 14
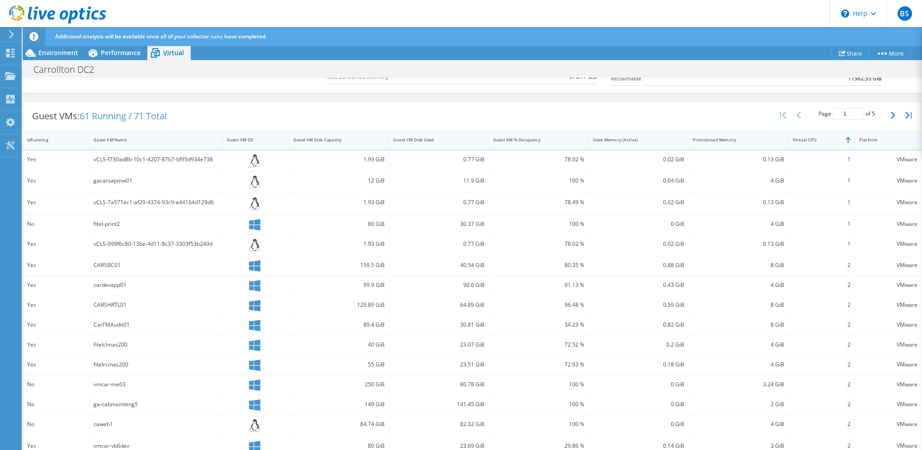
click at [817, 134] on div "Virtual CPU" at bounding box center [816, 140] width 55 height 14
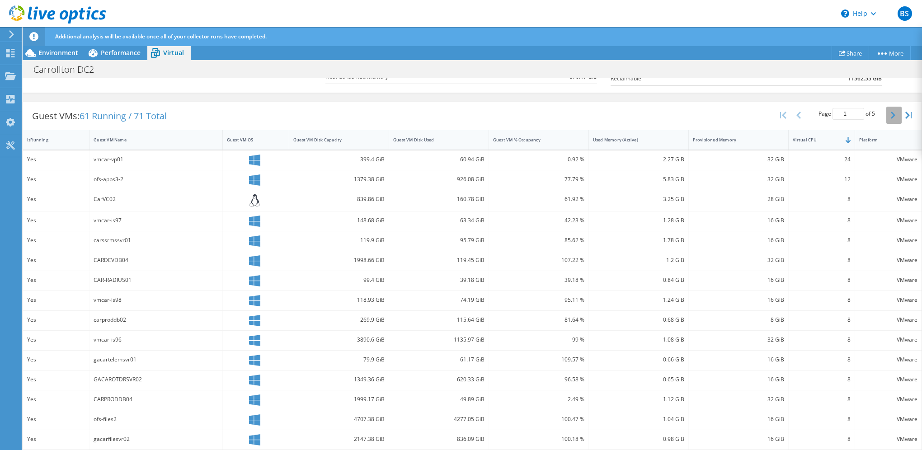
click at [891, 112] on icon "button" at bounding box center [893, 115] width 5 height 7
click at [887, 109] on button "button" at bounding box center [894, 116] width 15 height 17
click at [891, 112] on icon "button" at bounding box center [893, 115] width 5 height 7
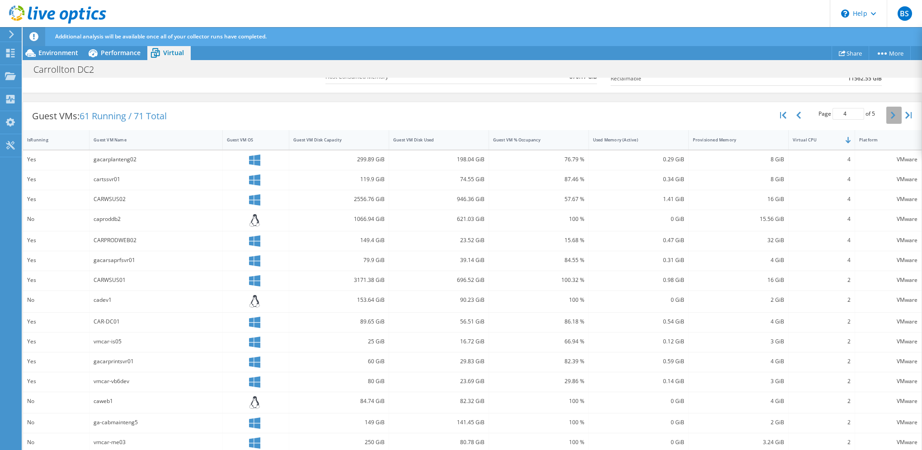
click at [891, 112] on icon "button" at bounding box center [893, 115] width 5 height 7
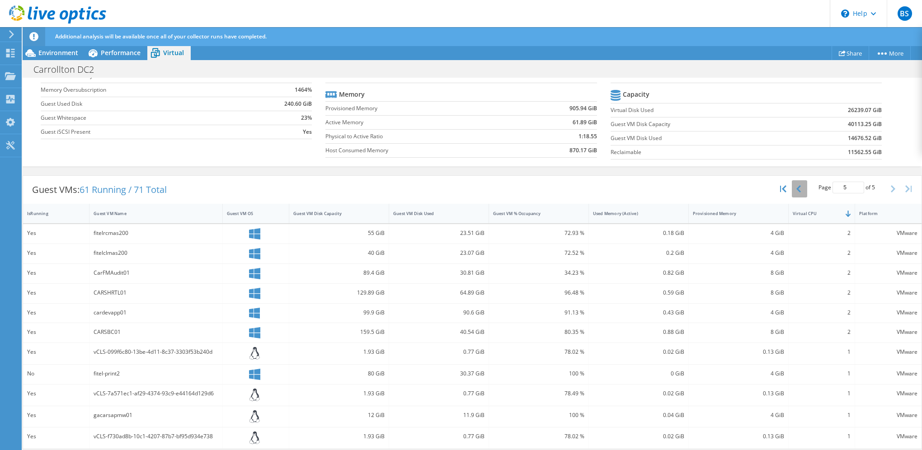
click at [797, 185] on icon "button" at bounding box center [799, 188] width 5 height 7
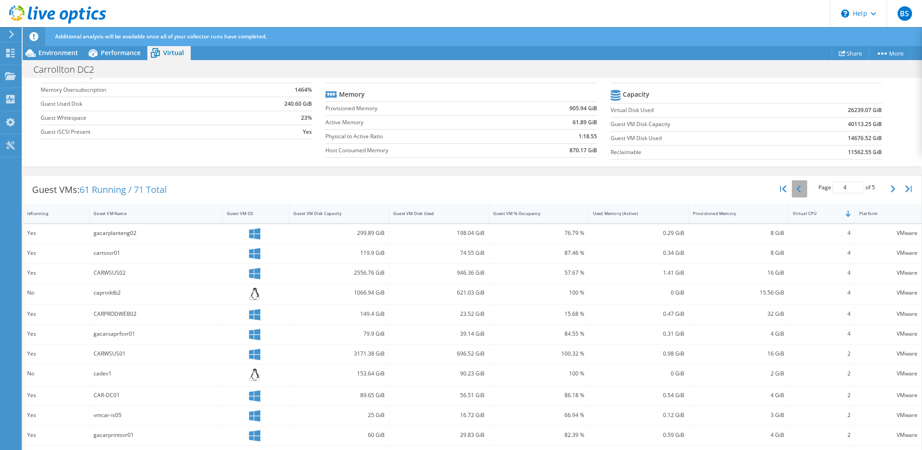
click at [797, 185] on icon "button" at bounding box center [799, 188] width 5 height 7
type input "1"
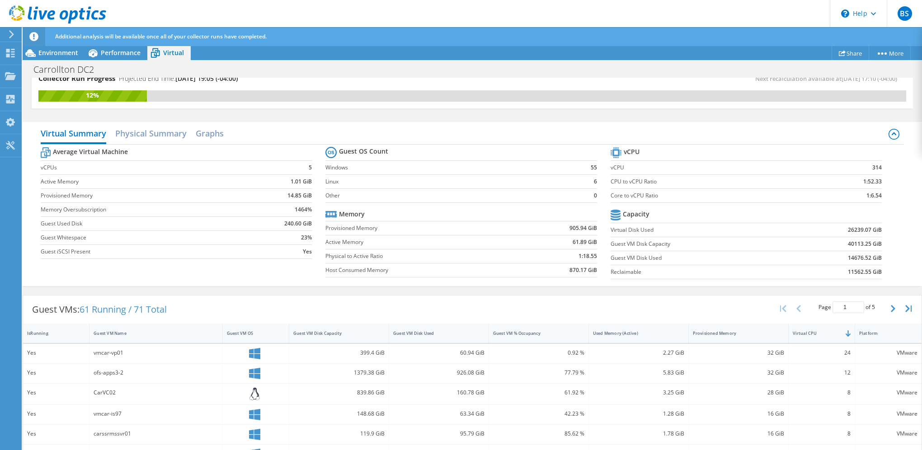
scroll to position [0, 0]
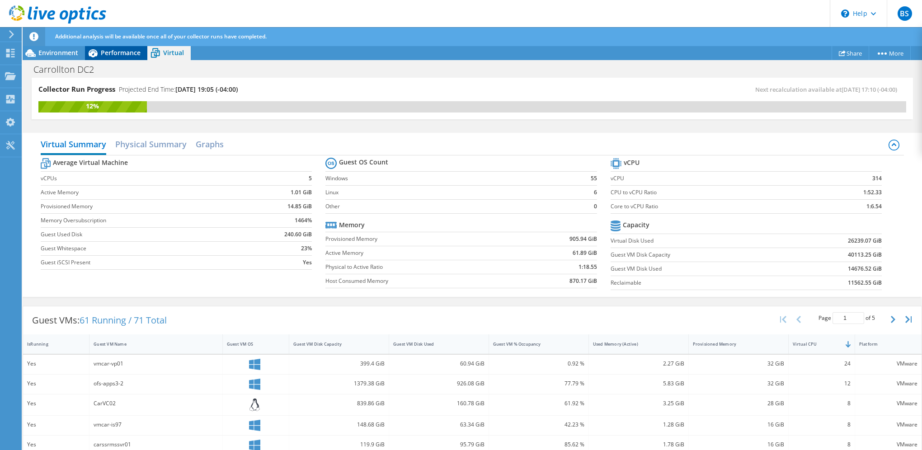
click at [118, 52] on span "Performance" at bounding box center [121, 52] width 40 height 9
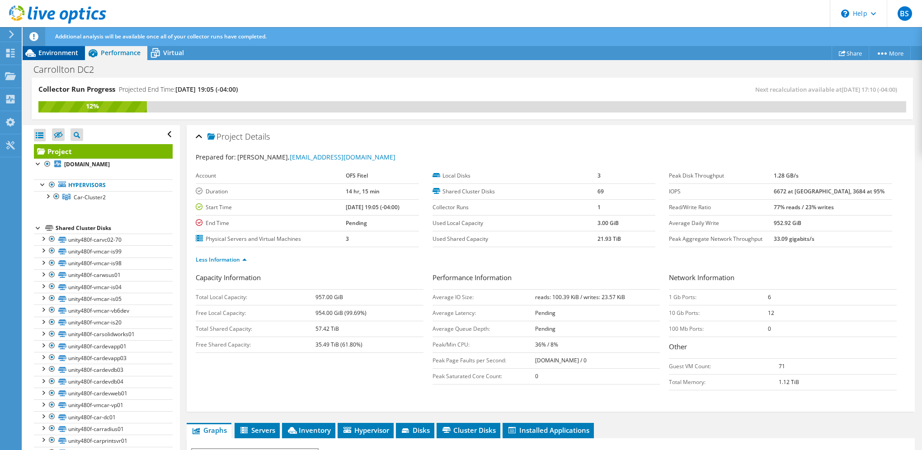
click at [43, 52] on span "Environment" at bounding box center [58, 52] width 40 height 9
